Goal: Information Seeking & Learning: Check status

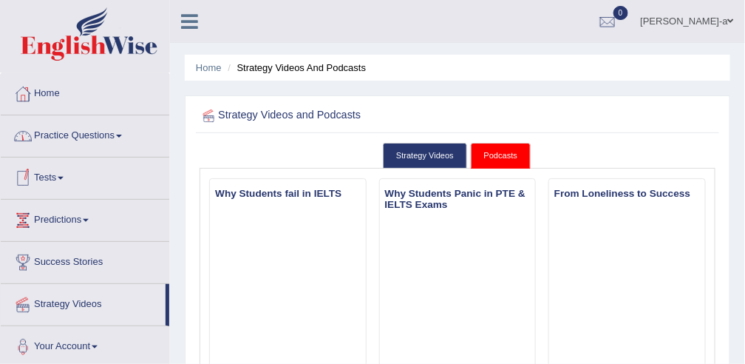
click at [67, 178] on link "Tests" at bounding box center [85, 175] width 169 height 37
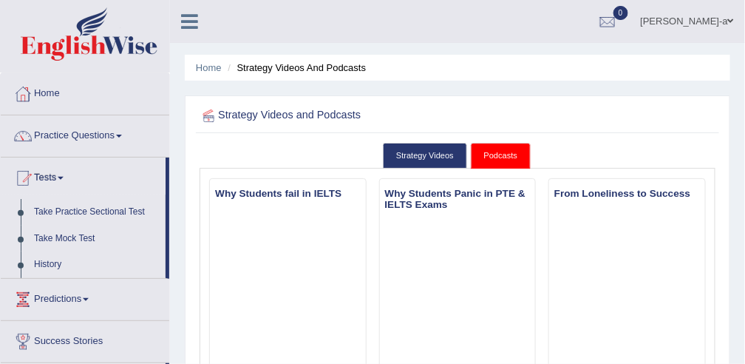
click at [67, 178] on link "Tests" at bounding box center [83, 175] width 165 height 37
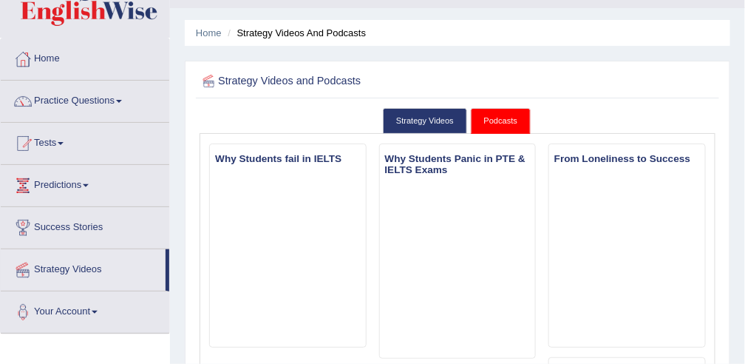
scroll to position [10, 0]
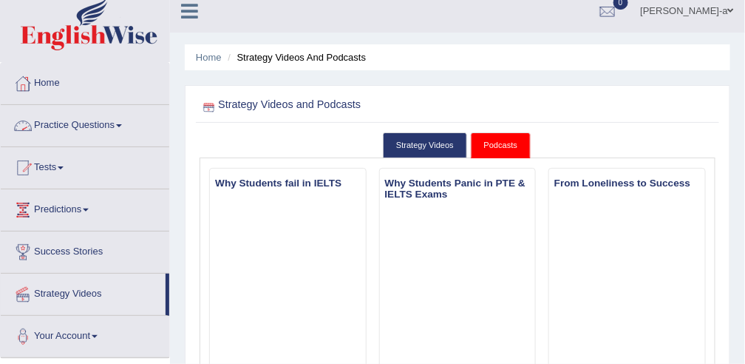
click at [93, 126] on link "Practice Questions" at bounding box center [85, 123] width 169 height 37
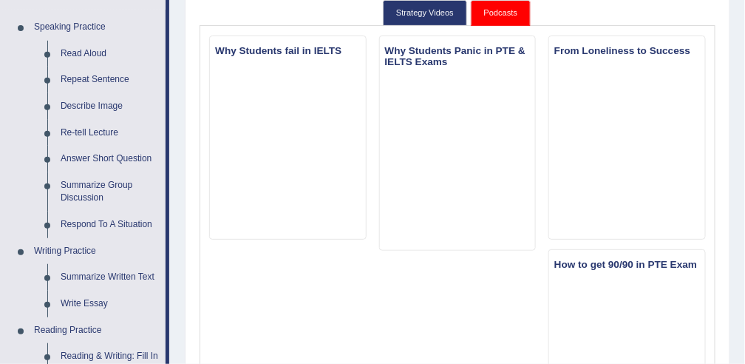
scroll to position [0, 0]
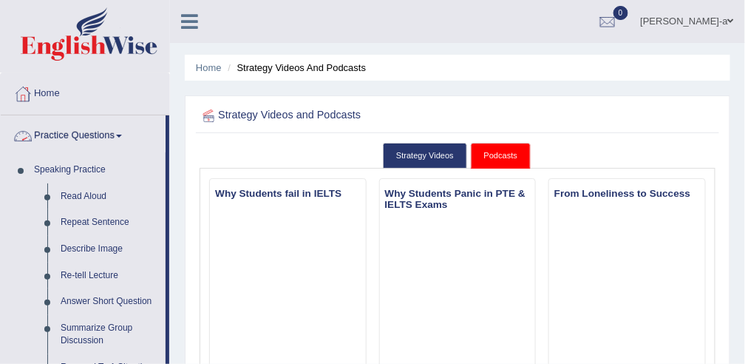
click at [122, 135] on span at bounding box center [119, 136] width 6 height 3
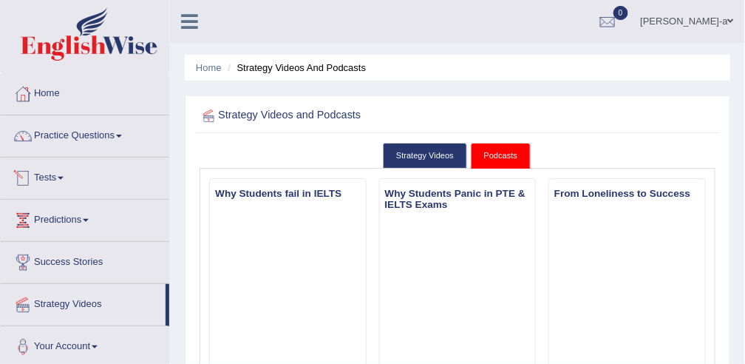
click at [56, 177] on link "Tests" at bounding box center [85, 175] width 169 height 37
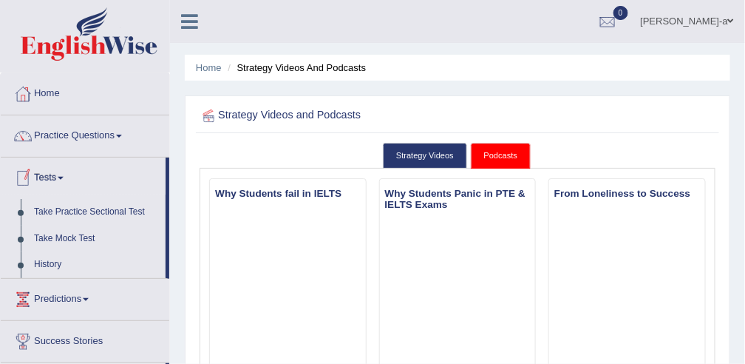
click at [54, 178] on link "Tests" at bounding box center [83, 175] width 165 height 37
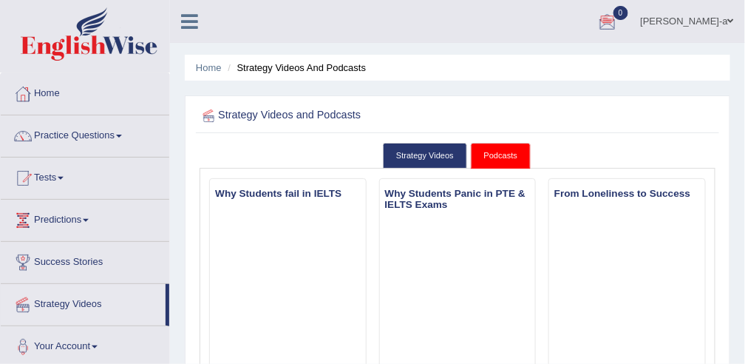
click at [628, 10] on span "0" at bounding box center [621, 13] width 15 height 14
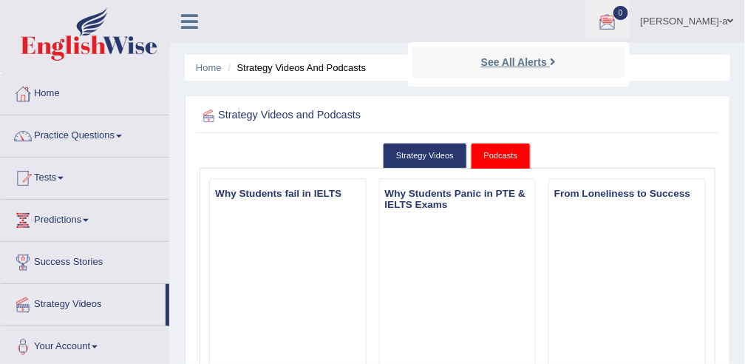
click at [556, 60] on icon at bounding box center [553, 61] width 6 height 11
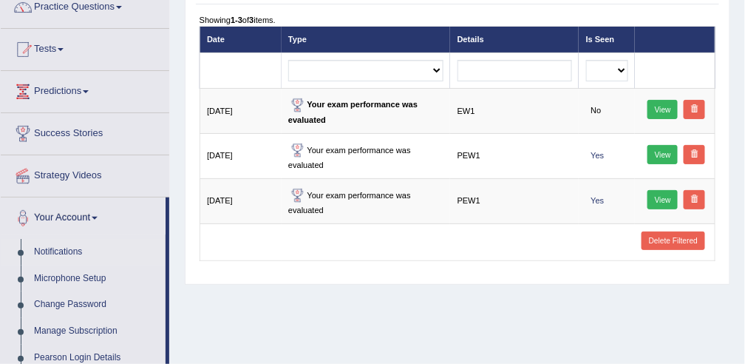
scroll to position [133, 0]
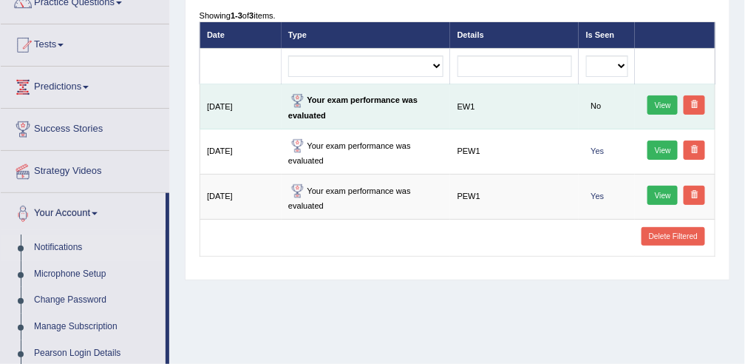
click at [668, 101] on link "View" at bounding box center [663, 104] width 30 height 19
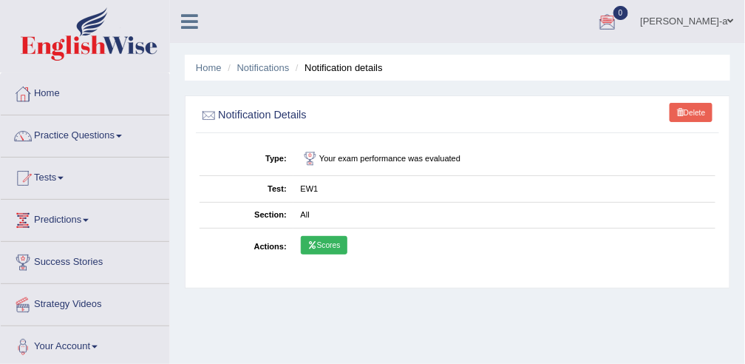
click at [628, 13] on span "0" at bounding box center [621, 13] width 15 height 14
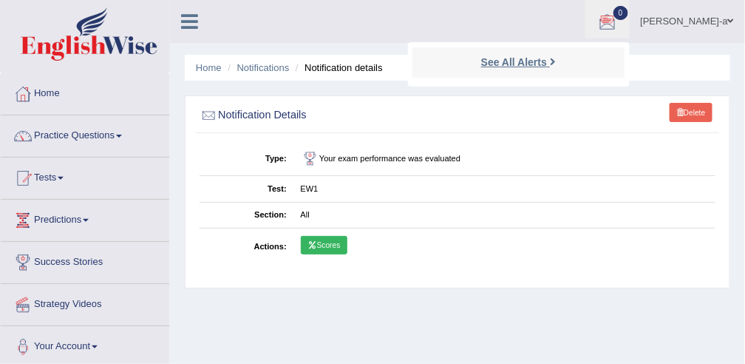
click at [556, 61] on icon at bounding box center [553, 61] width 6 height 11
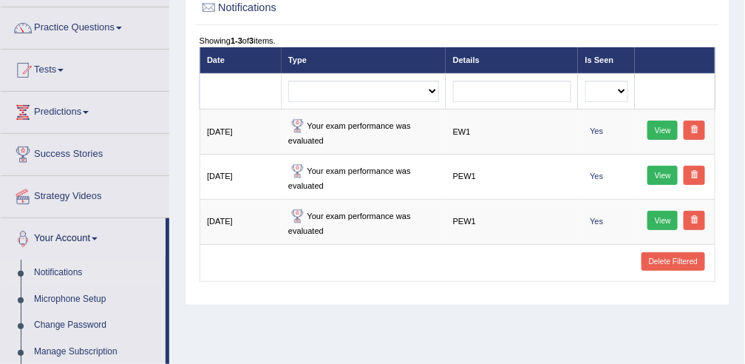
scroll to position [108, 0]
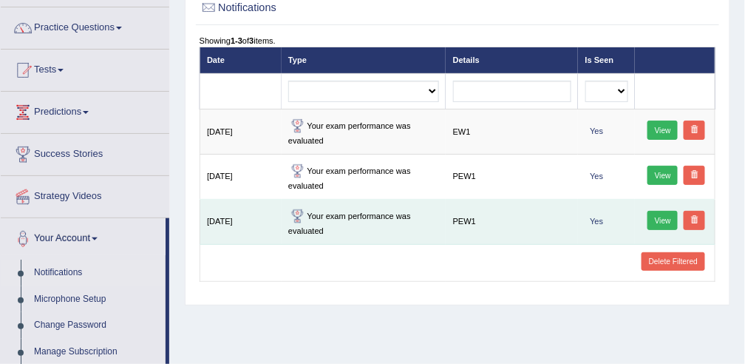
click at [600, 223] on span "Yes" at bounding box center [596, 221] width 23 height 13
click at [665, 217] on link "View" at bounding box center [663, 220] width 30 height 19
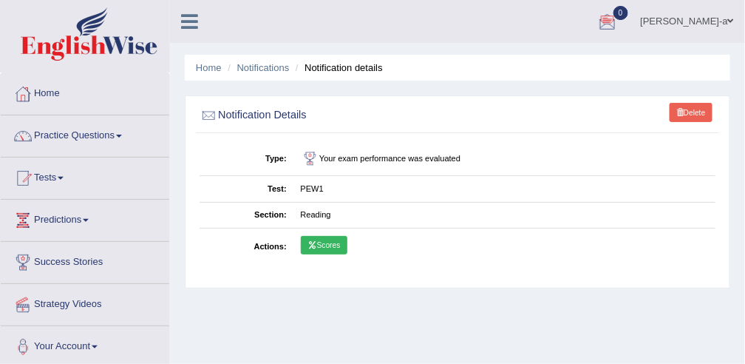
click at [619, 11] on div at bounding box center [608, 22] width 22 height 22
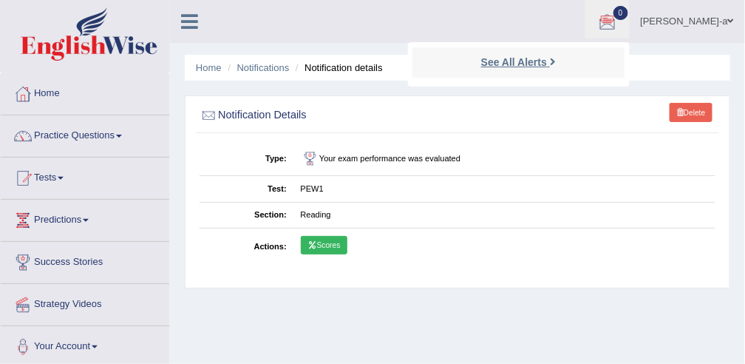
click at [556, 58] on icon at bounding box center [553, 61] width 6 height 11
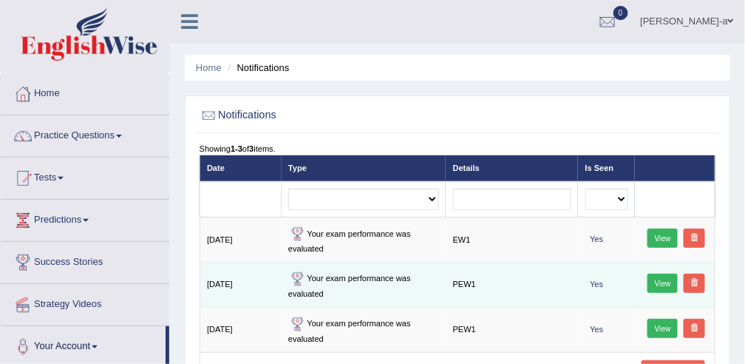
click at [662, 289] on link "View" at bounding box center [663, 283] width 30 height 19
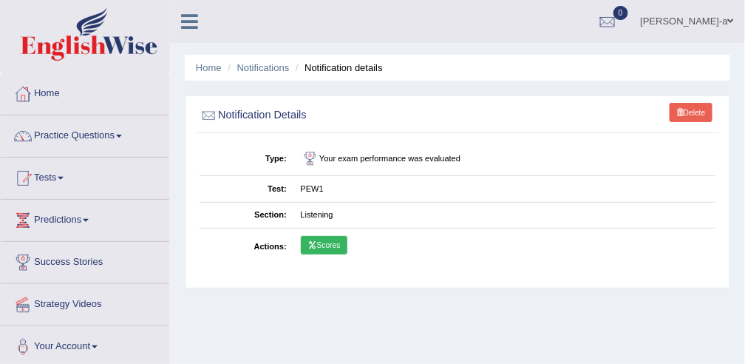
click at [628, 10] on span "0" at bounding box center [621, 13] width 15 height 14
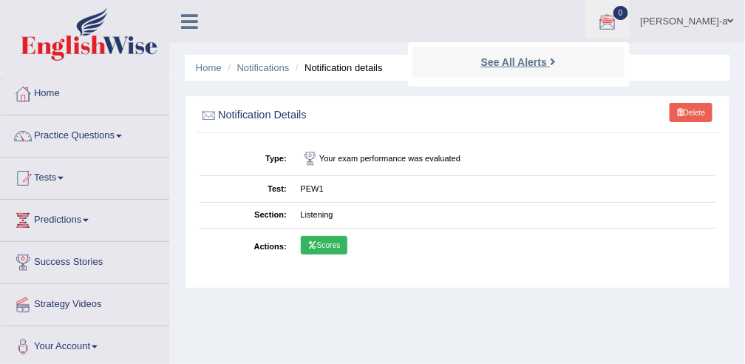
click at [556, 64] on icon at bounding box center [553, 61] width 6 height 11
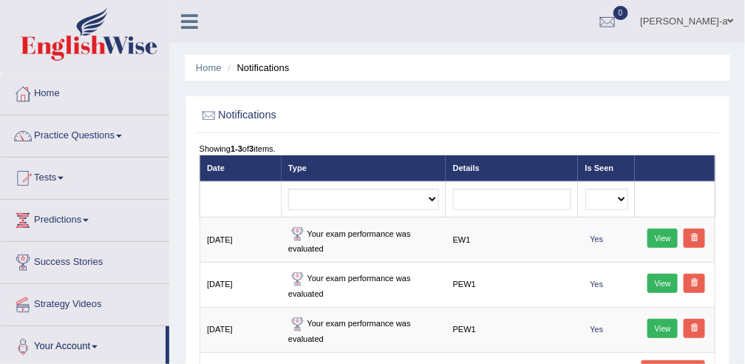
click at [728, 22] on span at bounding box center [731, 21] width 6 height 10
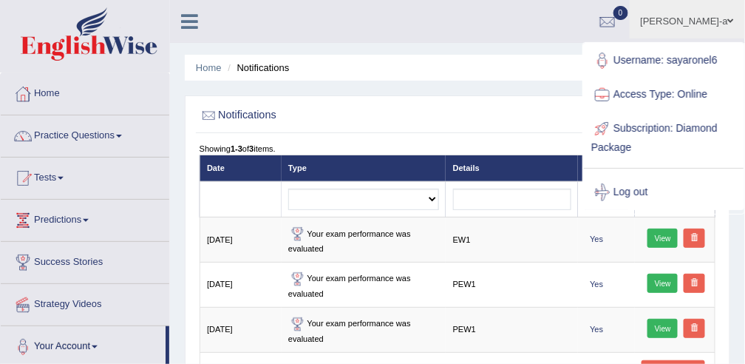
click at [566, 41] on ul "Ronel Say-a Toggle navigation Username: sayaronel6 Access Type: Online Subscrip…" at bounding box center [543, 21] width 403 height 42
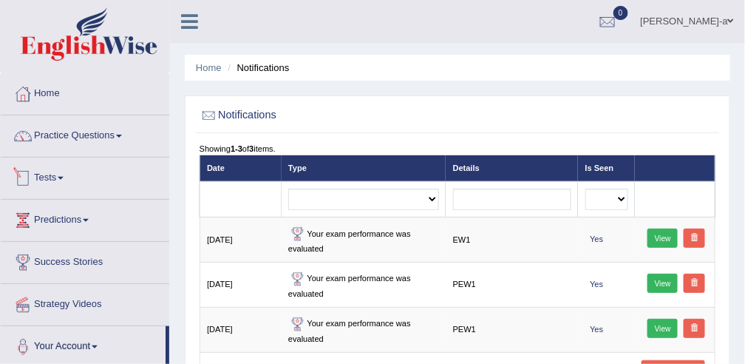
click at [146, 162] on link "Tests" at bounding box center [85, 175] width 169 height 37
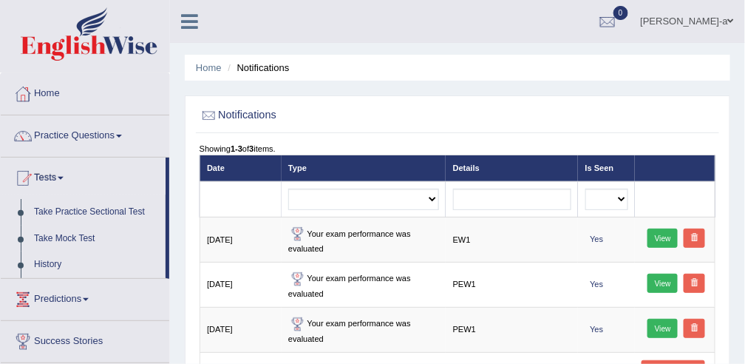
click at [131, 72] on div at bounding box center [85, 36] width 170 height 72
click at [61, 179] on link "Tests" at bounding box center [83, 175] width 165 height 37
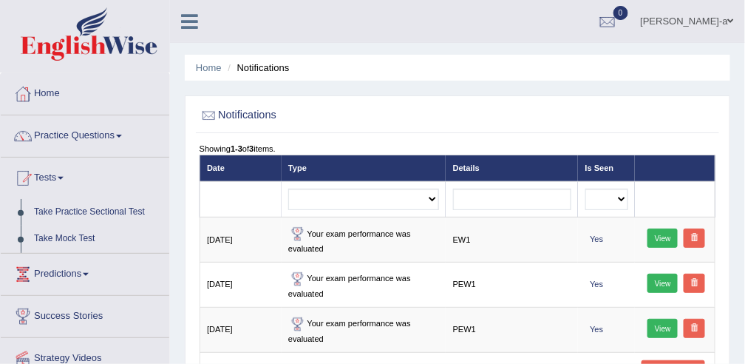
click at [61, 179] on link "Tests" at bounding box center [85, 175] width 169 height 37
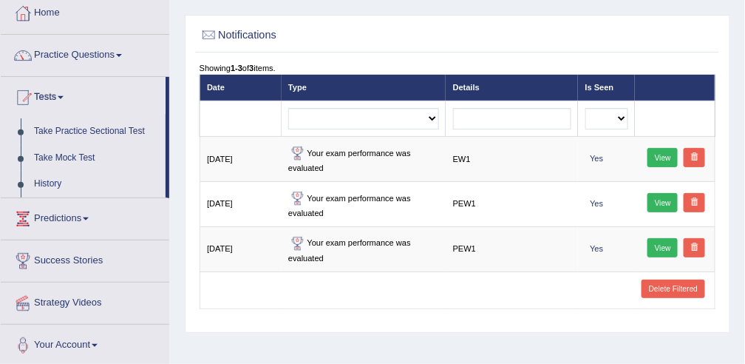
scroll to position [77, 0]
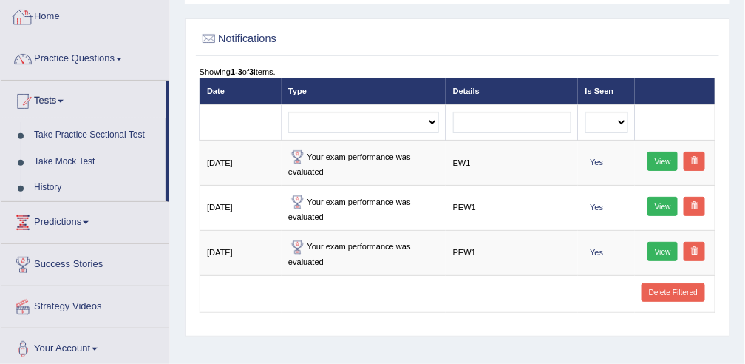
click at [55, 21] on link "Home" at bounding box center [85, 14] width 169 height 37
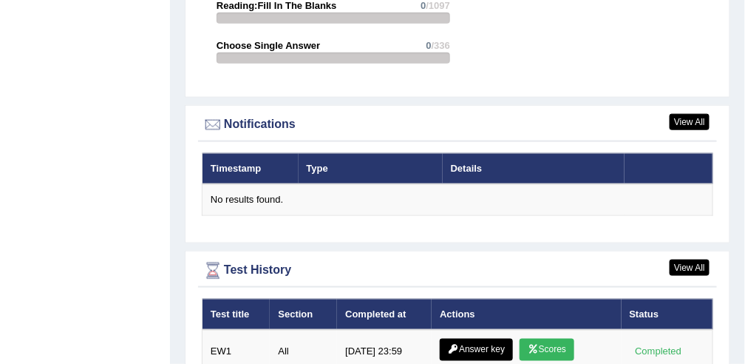
scroll to position [1900, 0]
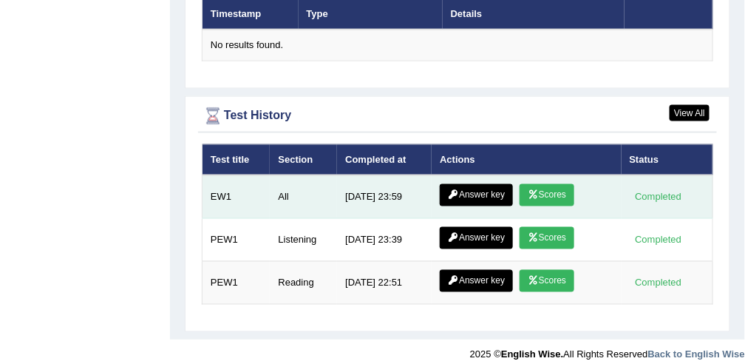
click at [478, 188] on link "Answer key" at bounding box center [476, 195] width 73 height 22
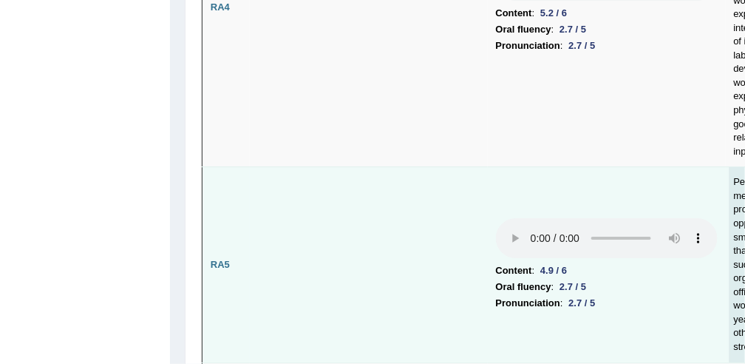
scroll to position [1203, 0]
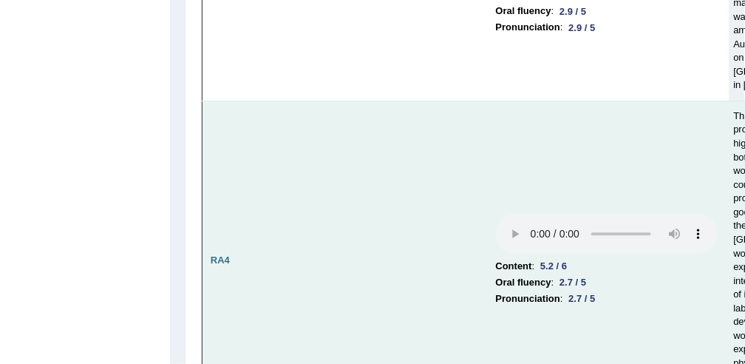
click at [479, 186] on td at bounding box center [369, 260] width 238 height 319
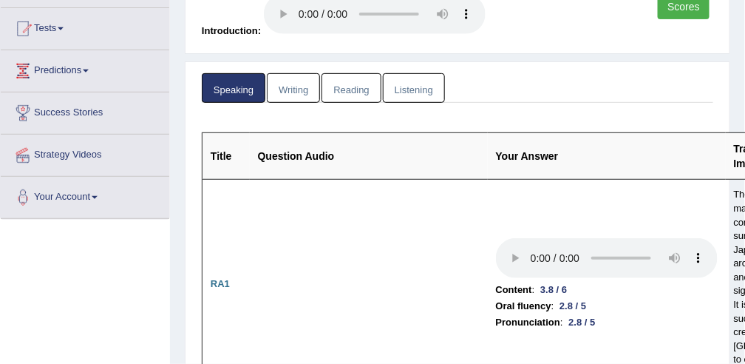
scroll to position [0, 0]
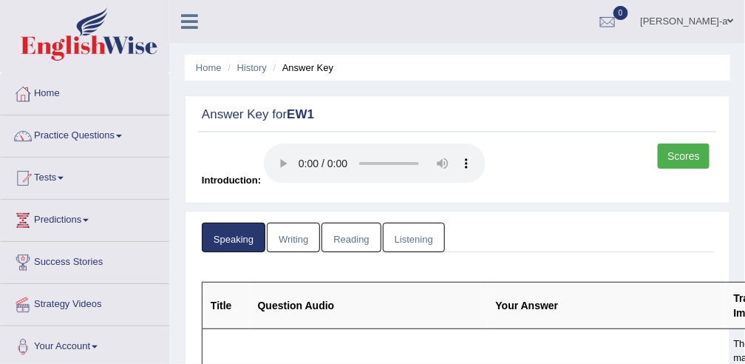
click at [690, 152] on link "Scores" at bounding box center [684, 155] width 52 height 25
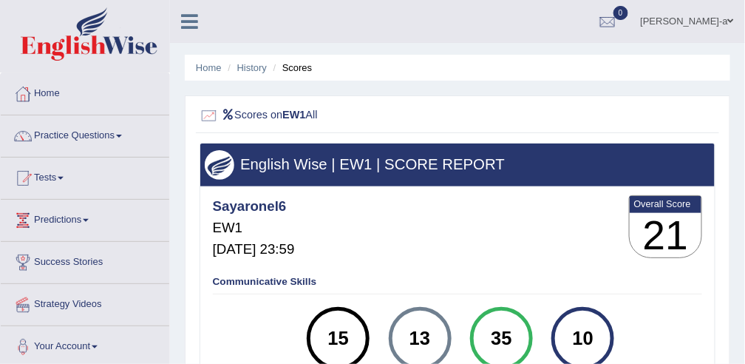
click at [299, 65] on li "Scores" at bounding box center [291, 68] width 43 height 14
click at [257, 62] on link "History" at bounding box center [252, 67] width 30 height 11
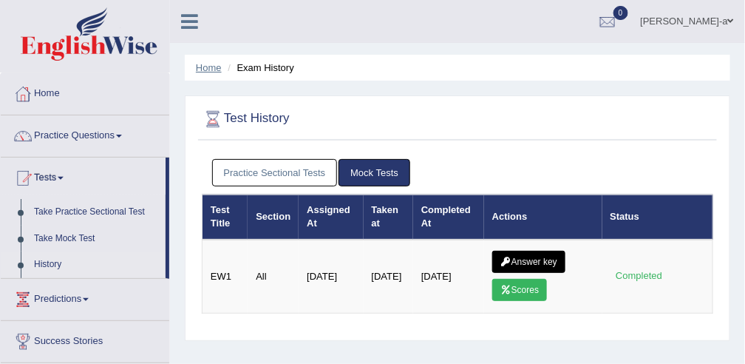
click at [210, 67] on link "Home" at bounding box center [209, 67] width 26 height 11
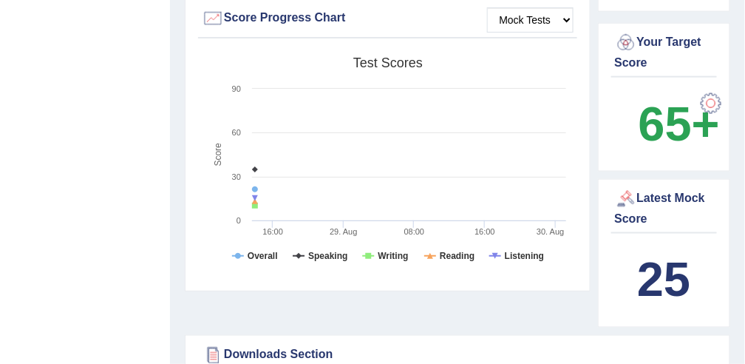
scroll to position [468, 0]
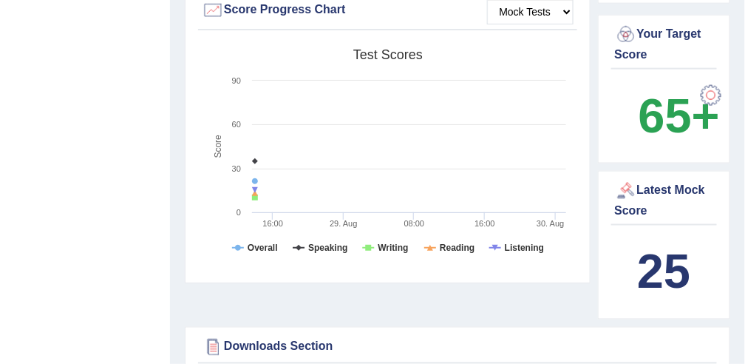
click at [624, 211] on div "Latest Mock Score" at bounding box center [664, 200] width 99 height 40
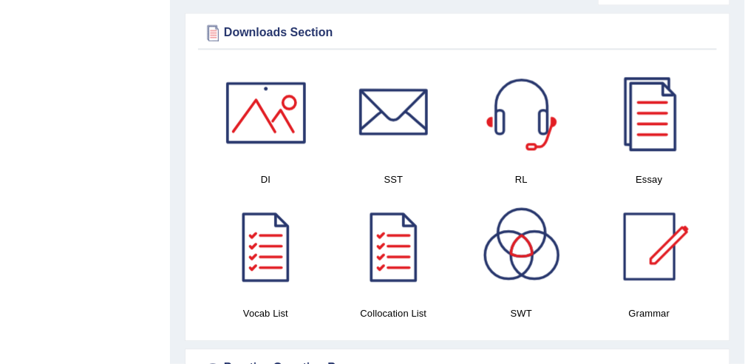
scroll to position [783, 0]
click at [652, 171] on h4 "Essay" at bounding box center [649, 179] width 113 height 16
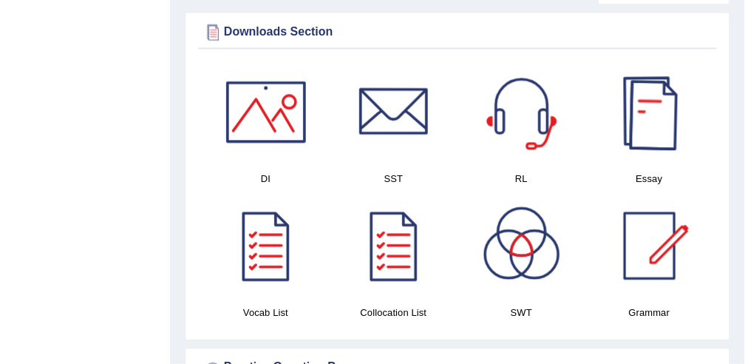
click at [656, 119] on div at bounding box center [649, 111] width 103 height 103
